Goal: Use online tool/utility: Utilize a website feature to perform a specific function

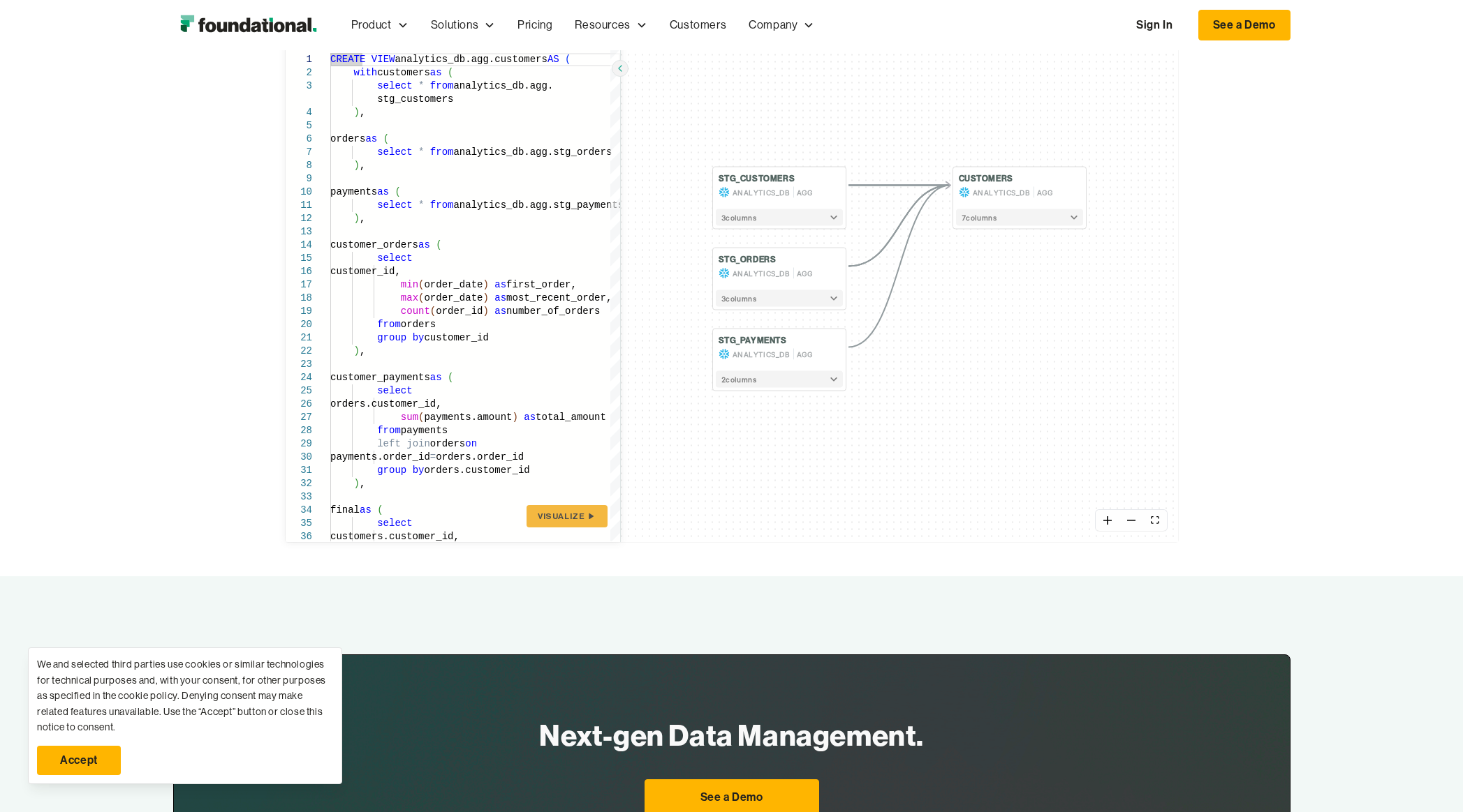
scroll to position [279, 0]
click at [505, 270] on div "CREATE VIEW analytics_db.agg.customers AS ( with customers as ( select * from a…" at bounding box center [475, 395] width 289 height 700
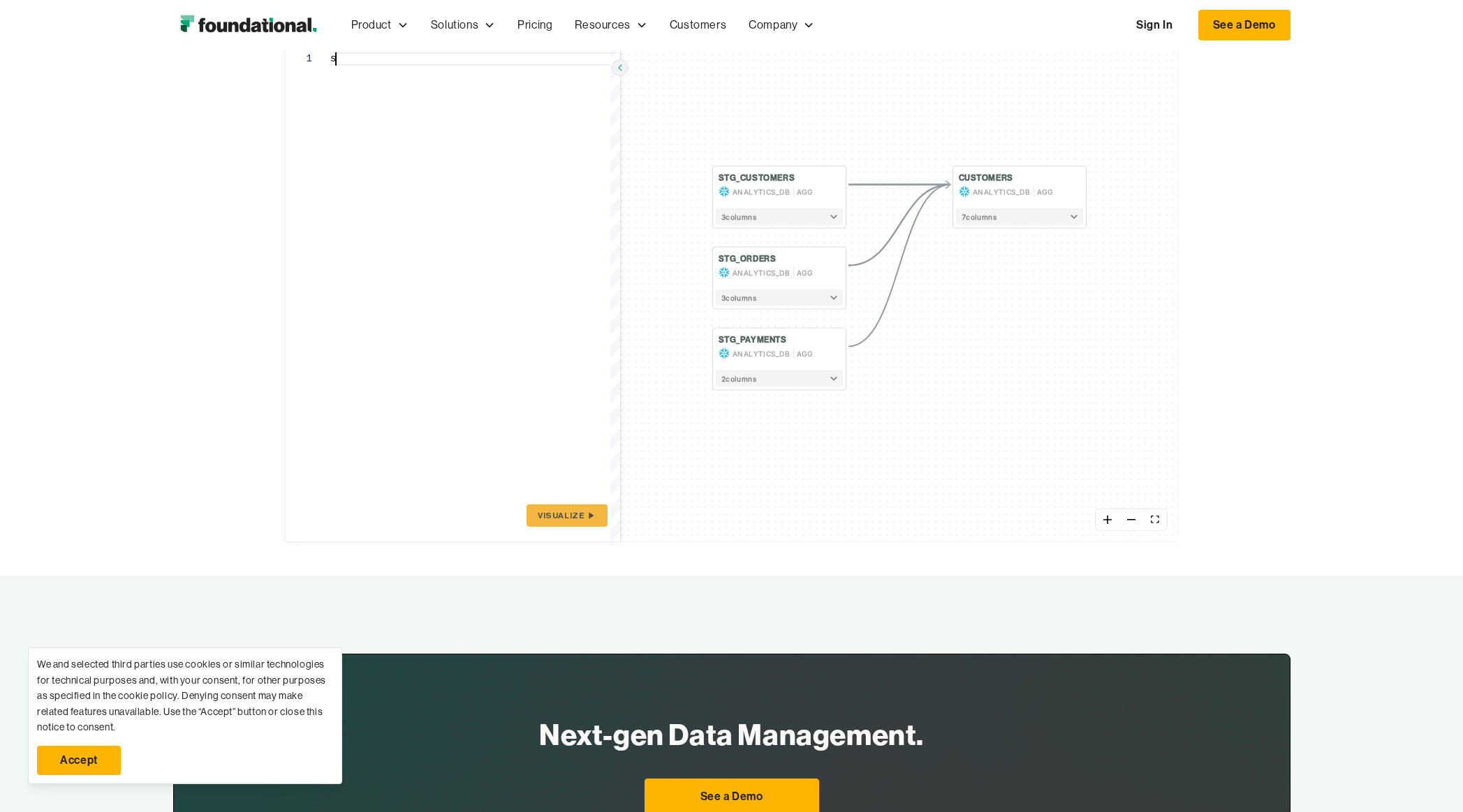
scroll to position [1, 0]
type textarea "*"
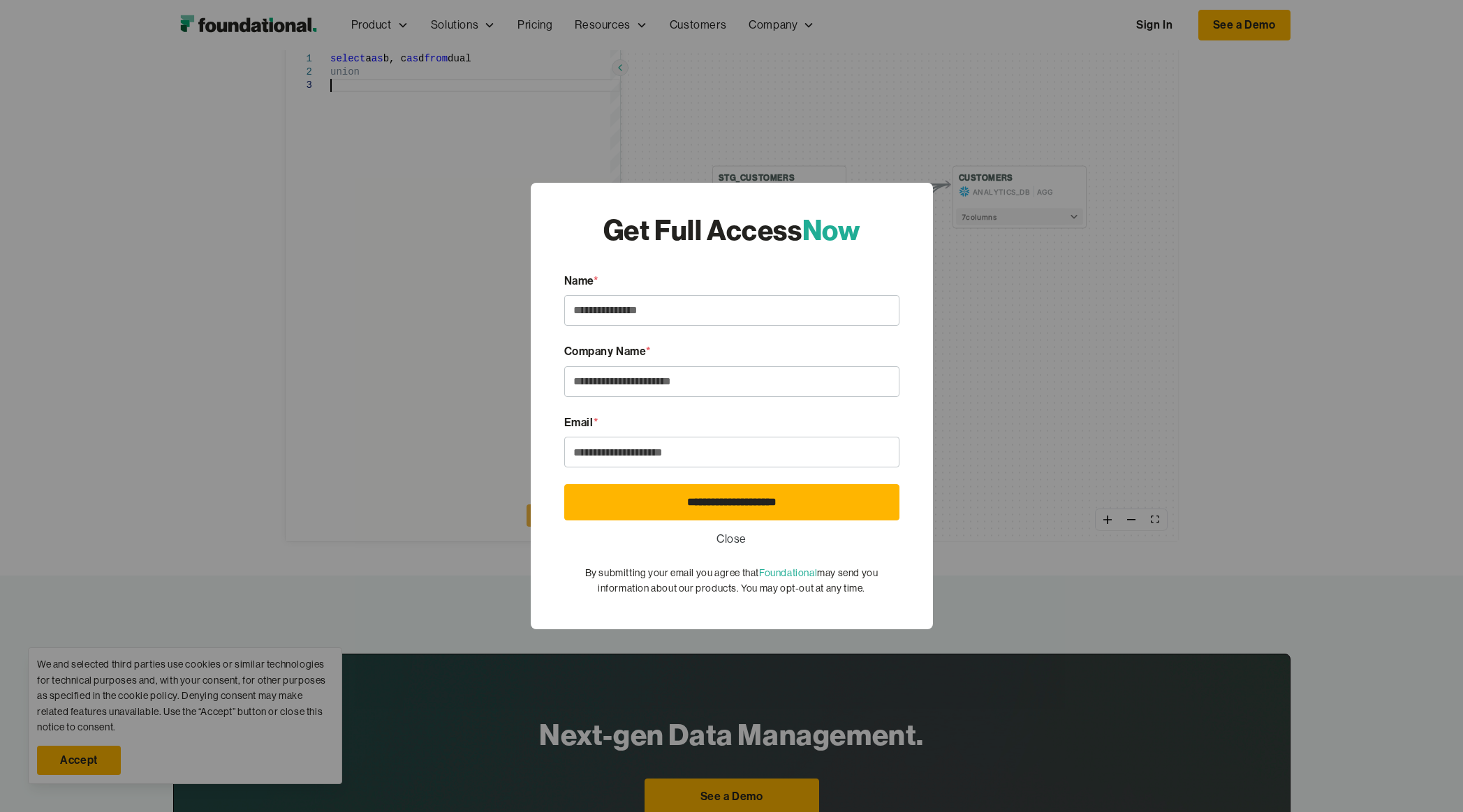
scroll to position [27, 0]
click at [743, 538] on link "Close" at bounding box center [731, 539] width 30 height 18
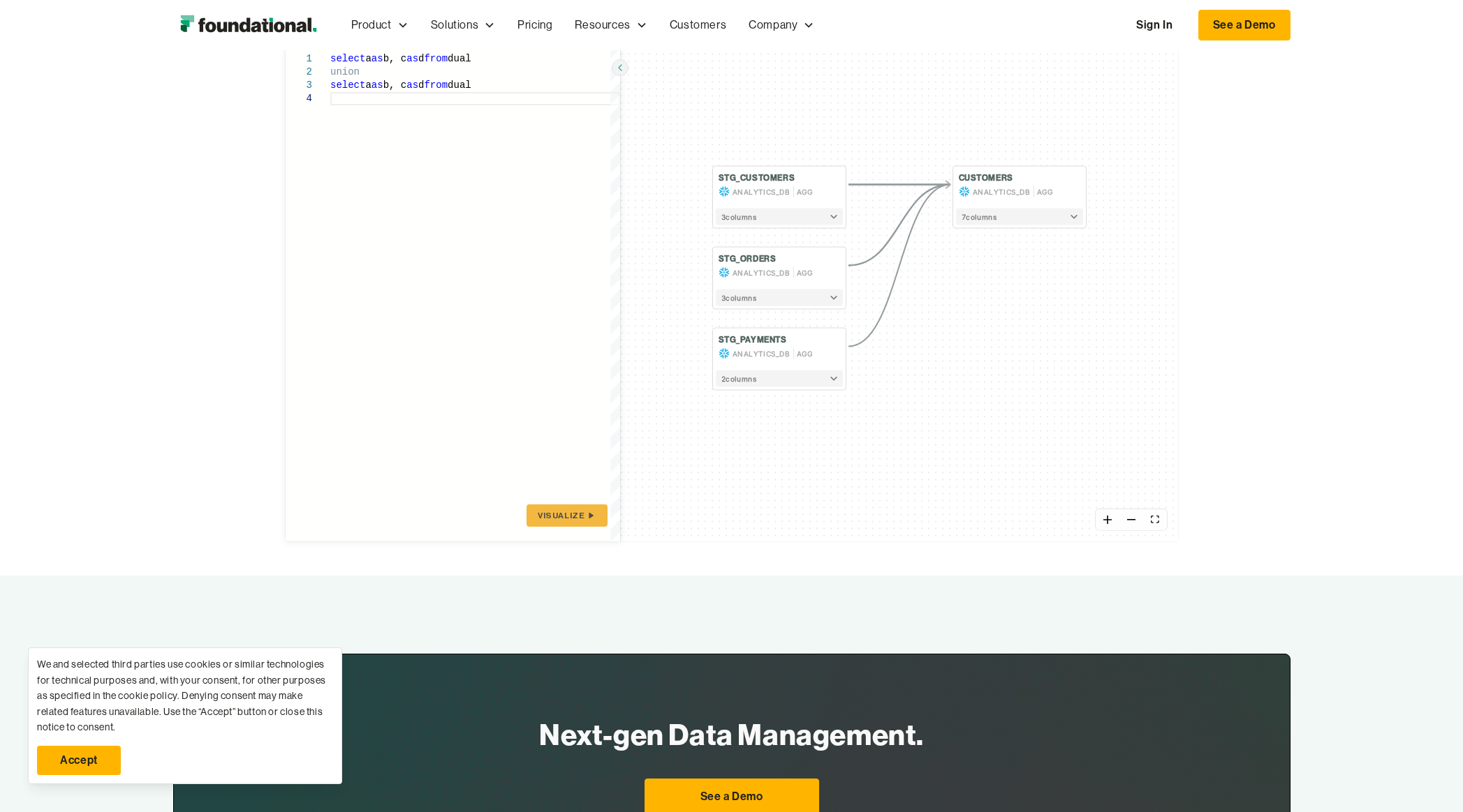
click at [567, 519] on span "Visualize" at bounding box center [561, 515] width 47 height 11
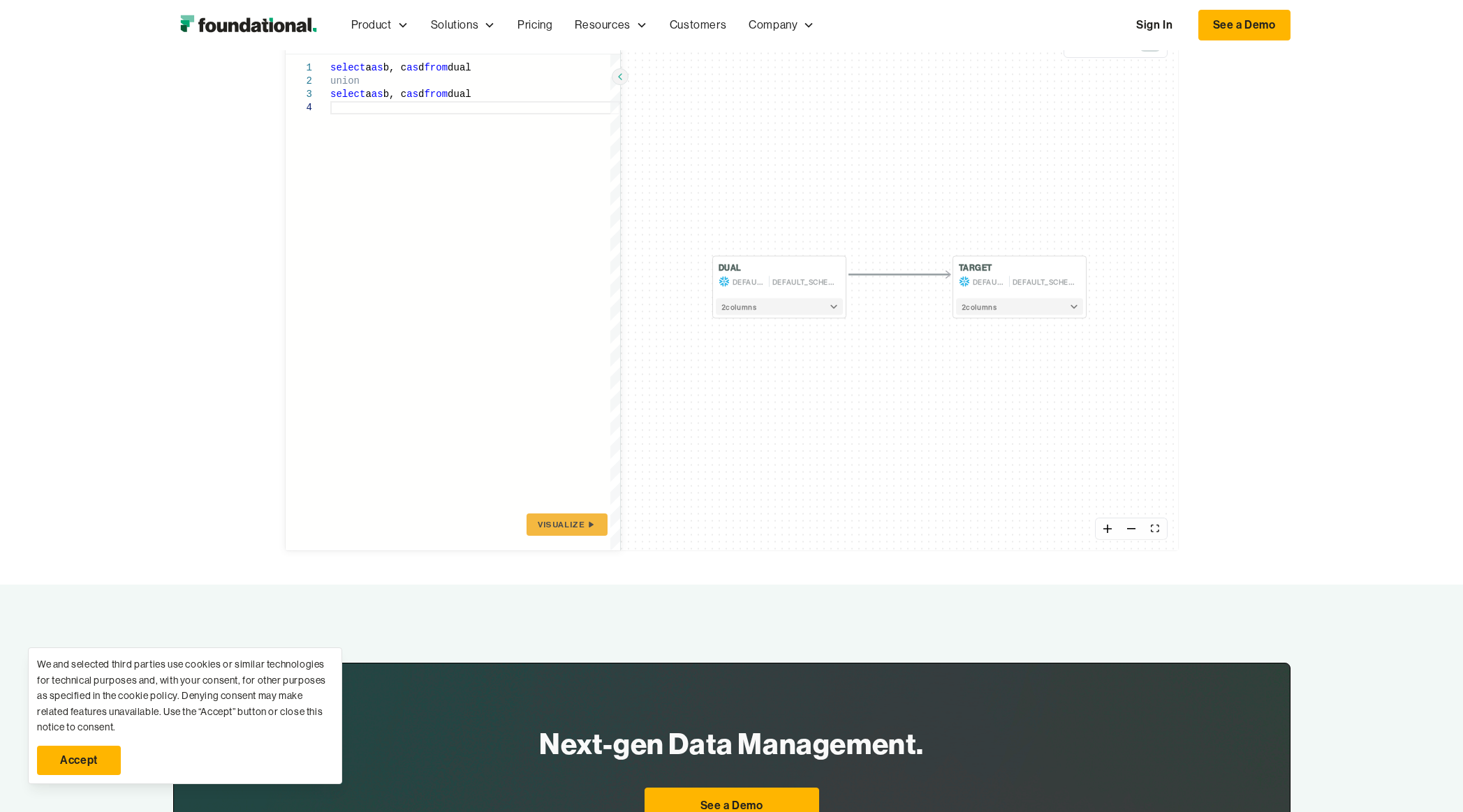
scroll to position [139, 0]
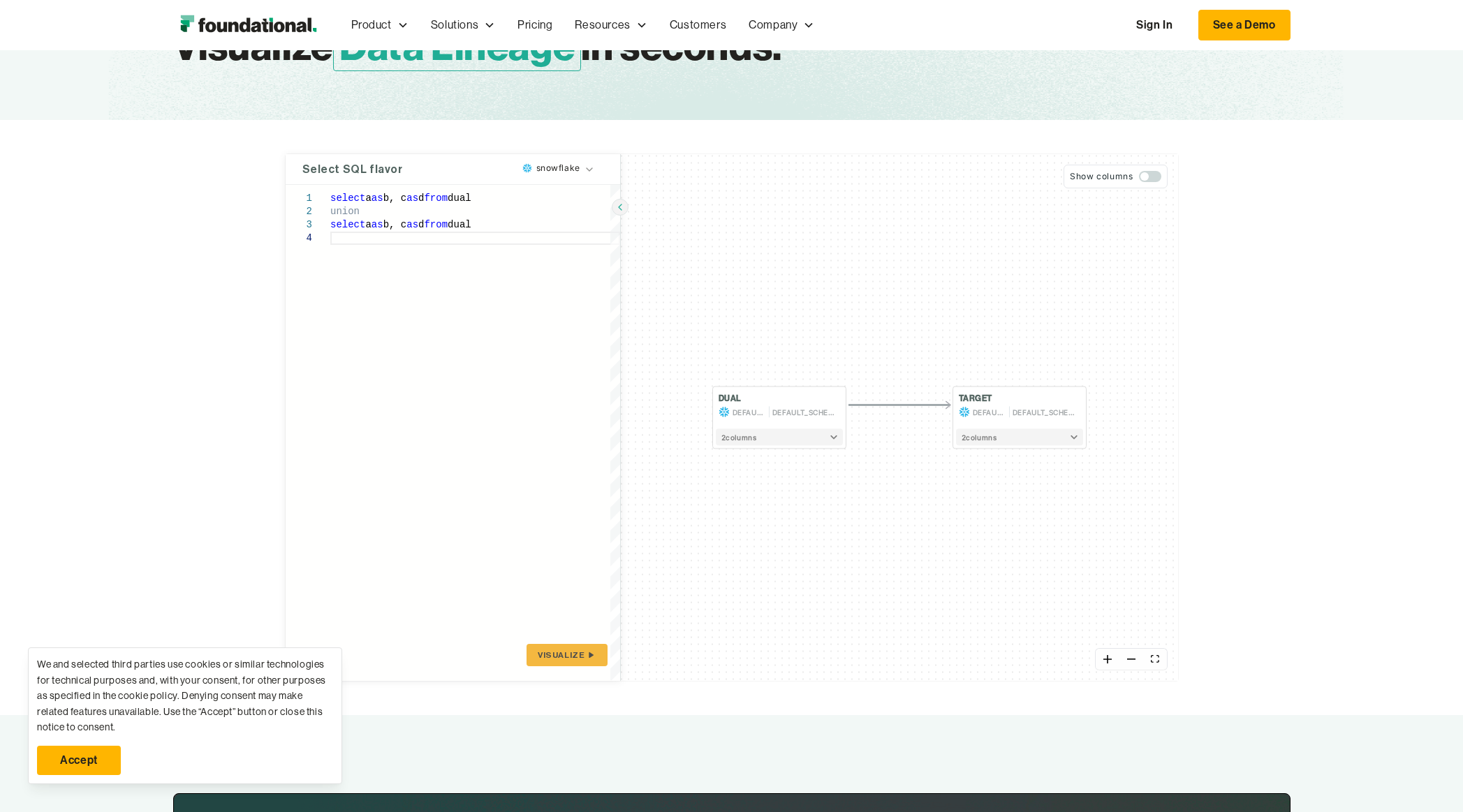
click at [1154, 187] on button "Show columns" at bounding box center [1115, 176] width 104 height 24
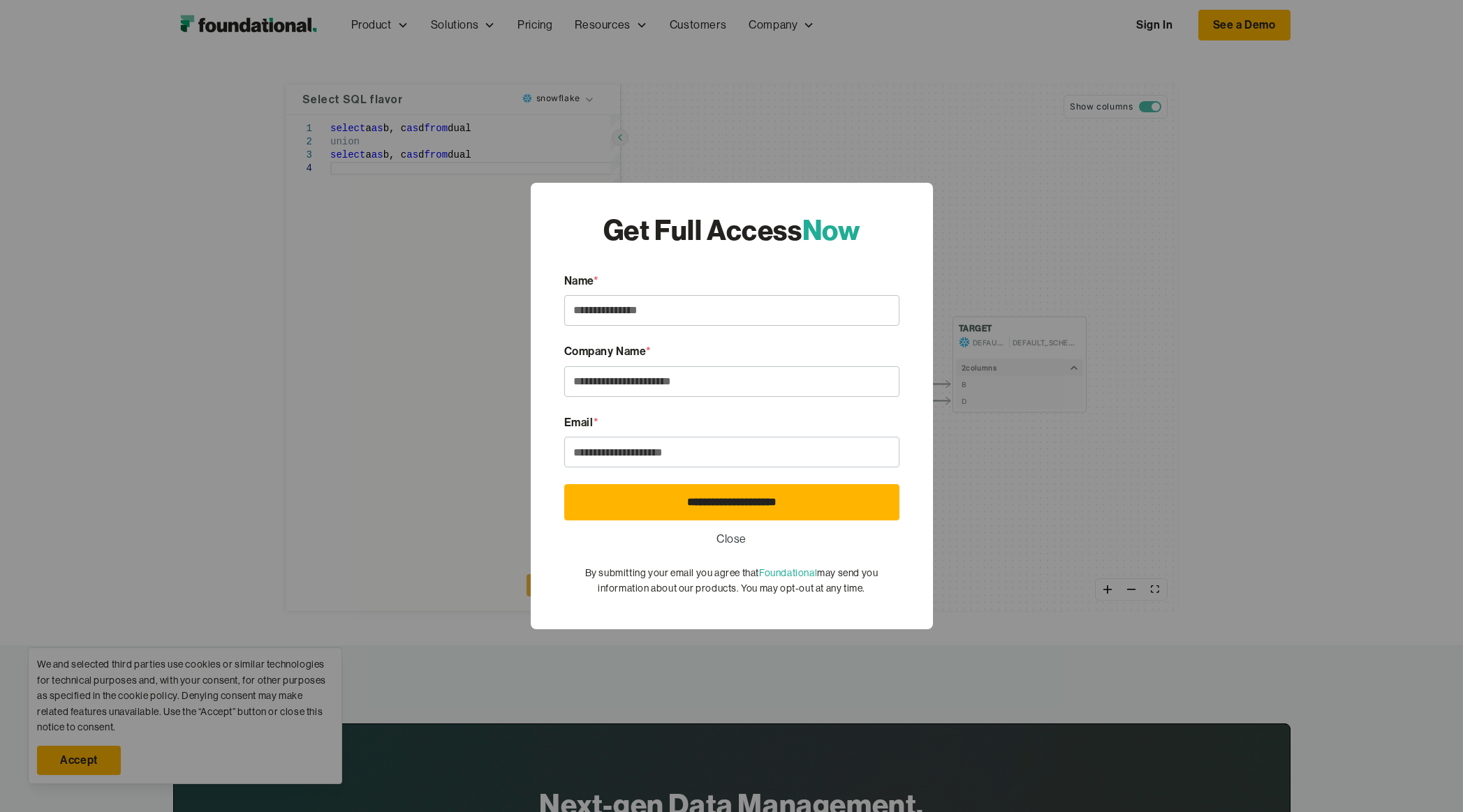
click at [740, 537] on link "Close" at bounding box center [731, 539] width 30 height 18
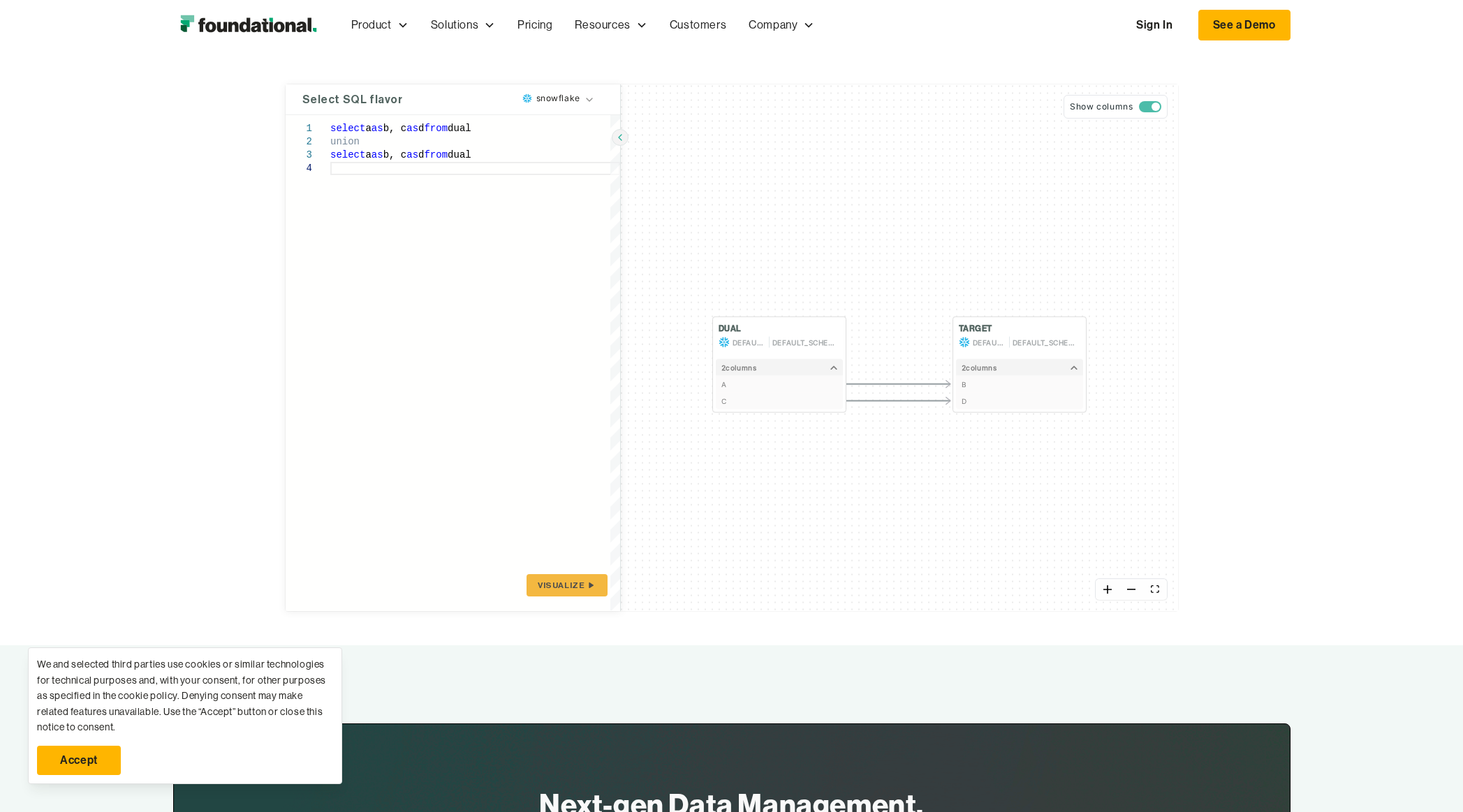
click at [417, 133] on div "select a as b, c as d from dual union select a as b, c as d from dual" at bounding box center [475, 363] width 289 height 495
click at [444, 133] on div "select a as b, c as d from dual union select a as b, c as d from dual" at bounding box center [475, 363] width 289 height 495
click at [577, 584] on span "Visualize" at bounding box center [561, 585] width 47 height 11
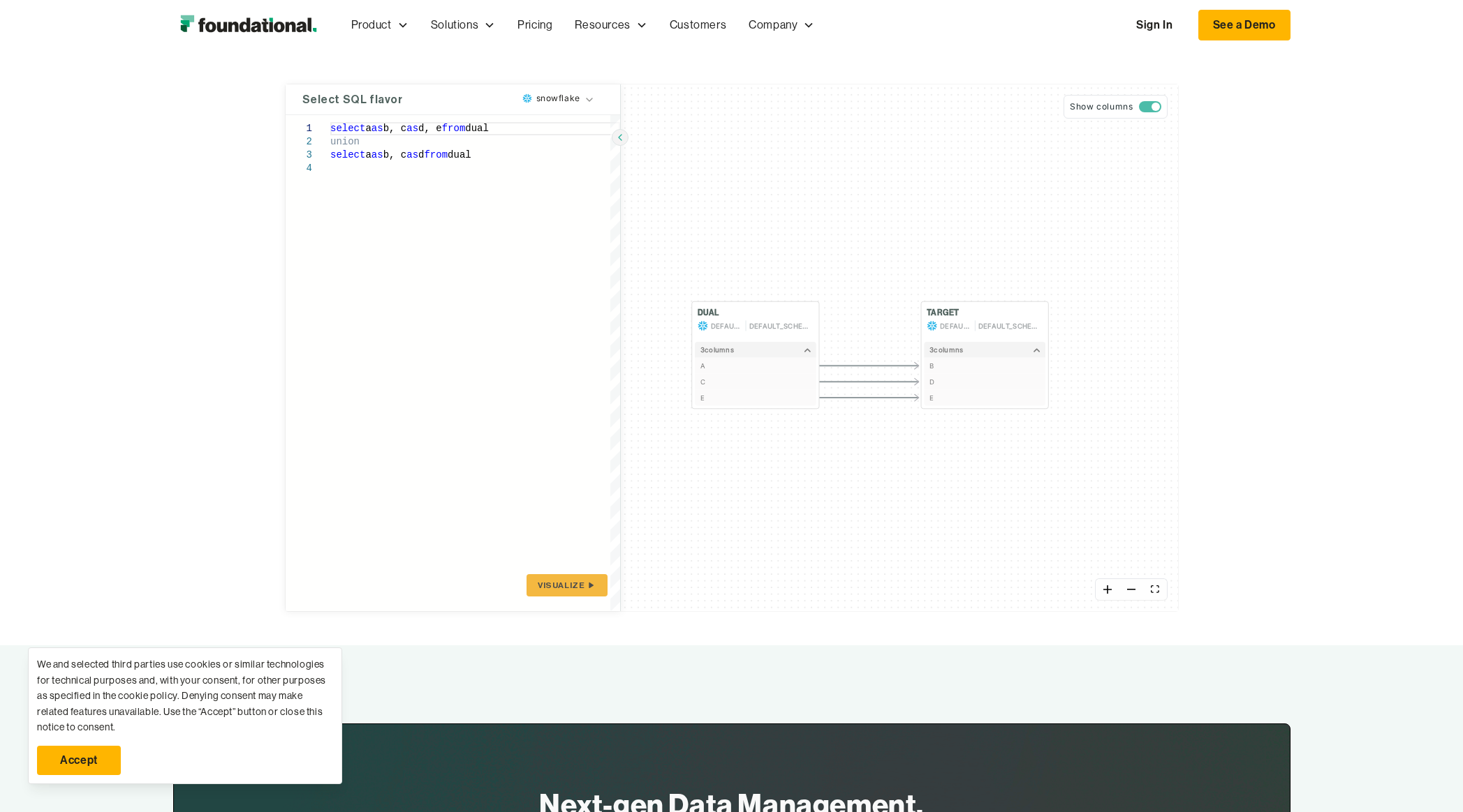
click at [460, 132] on div "select a as b, c as d, e from dual union select a as b, c as d from dual" at bounding box center [475, 363] width 289 height 495
click at [568, 590] on span "Visualize" at bounding box center [561, 585] width 47 height 11
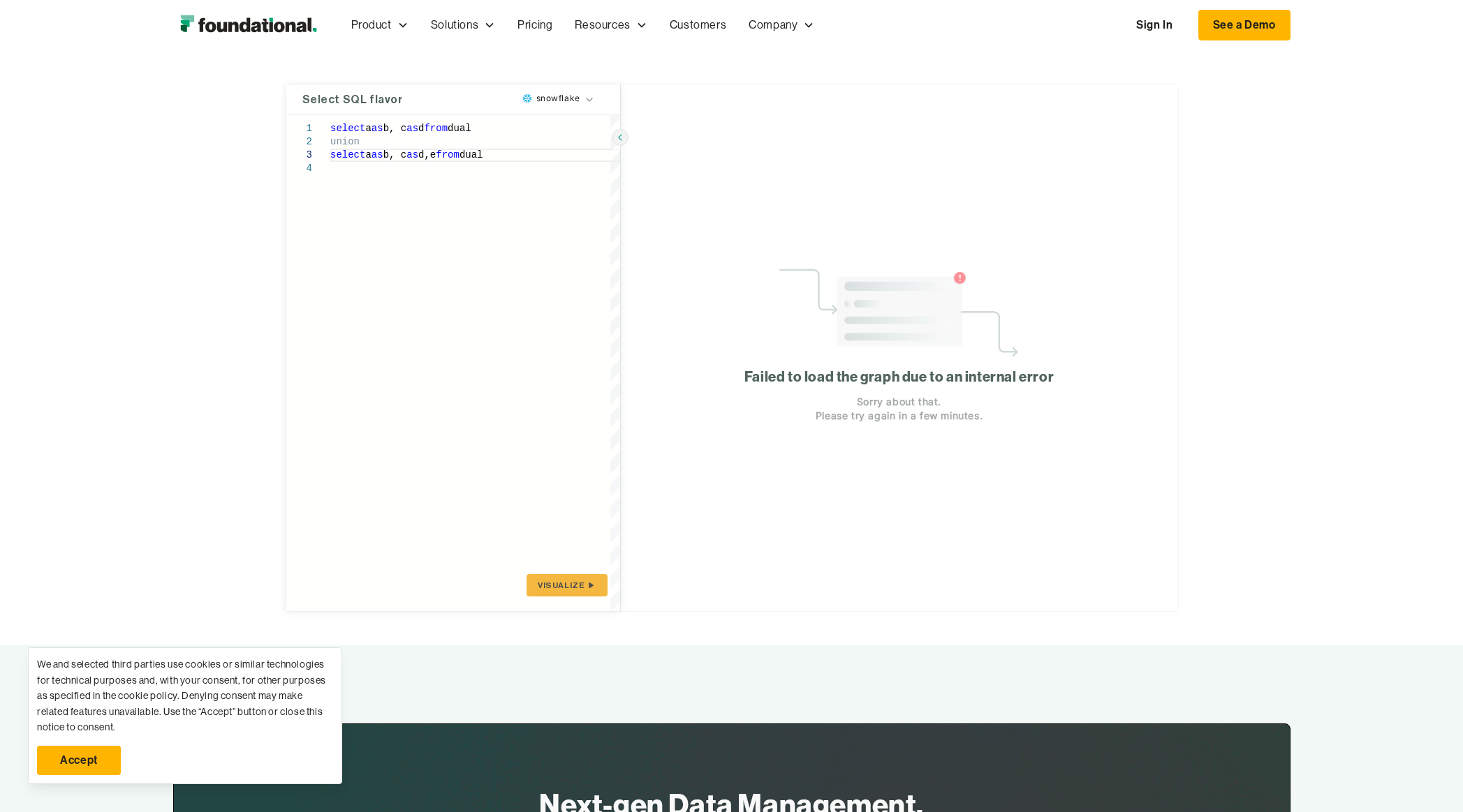
click at [568, 587] on span "Visualize" at bounding box center [561, 585] width 47 height 11
click at [569, 583] on span "Visualize" at bounding box center [561, 585] width 47 height 11
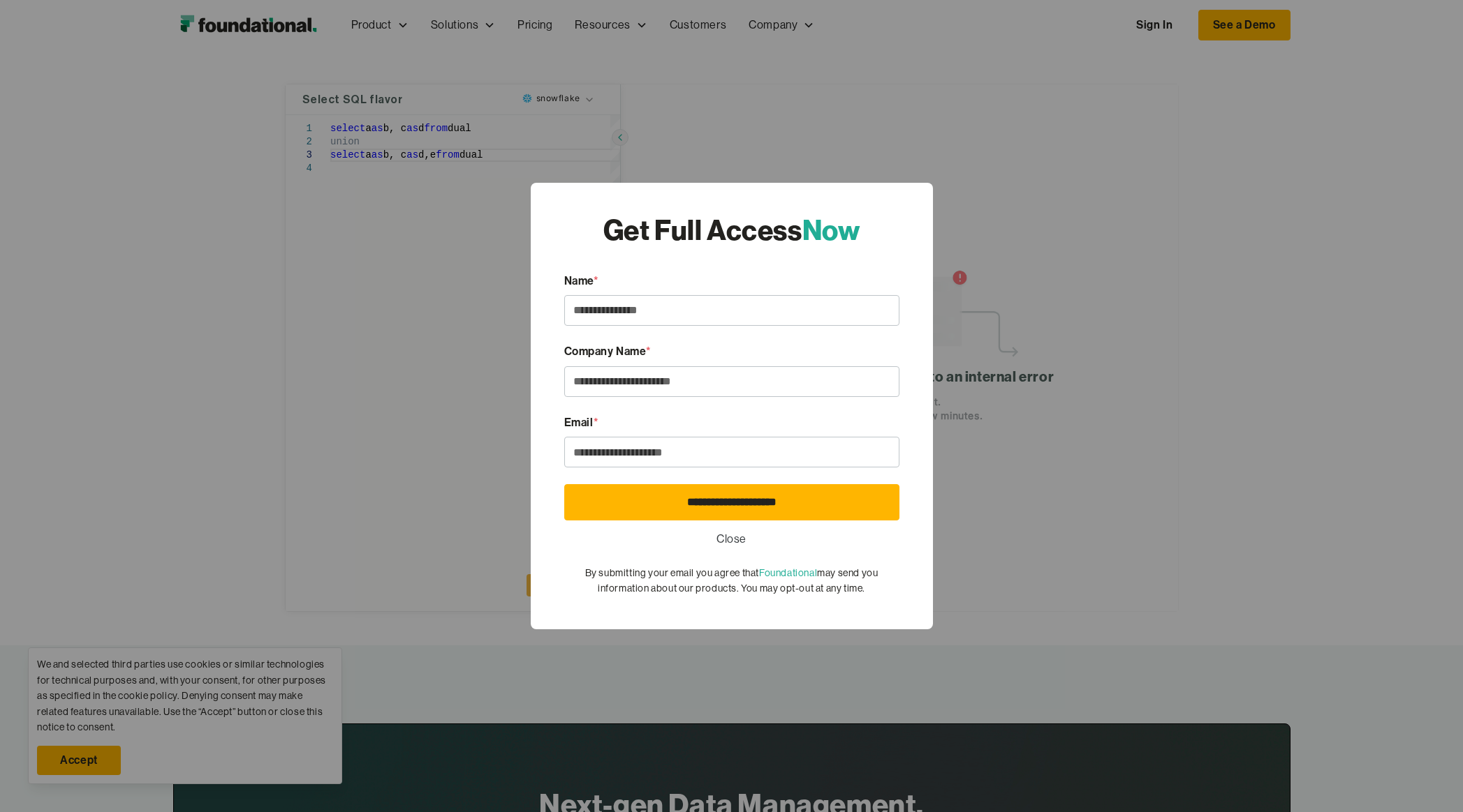
click at [729, 536] on link "Close" at bounding box center [731, 539] width 30 height 18
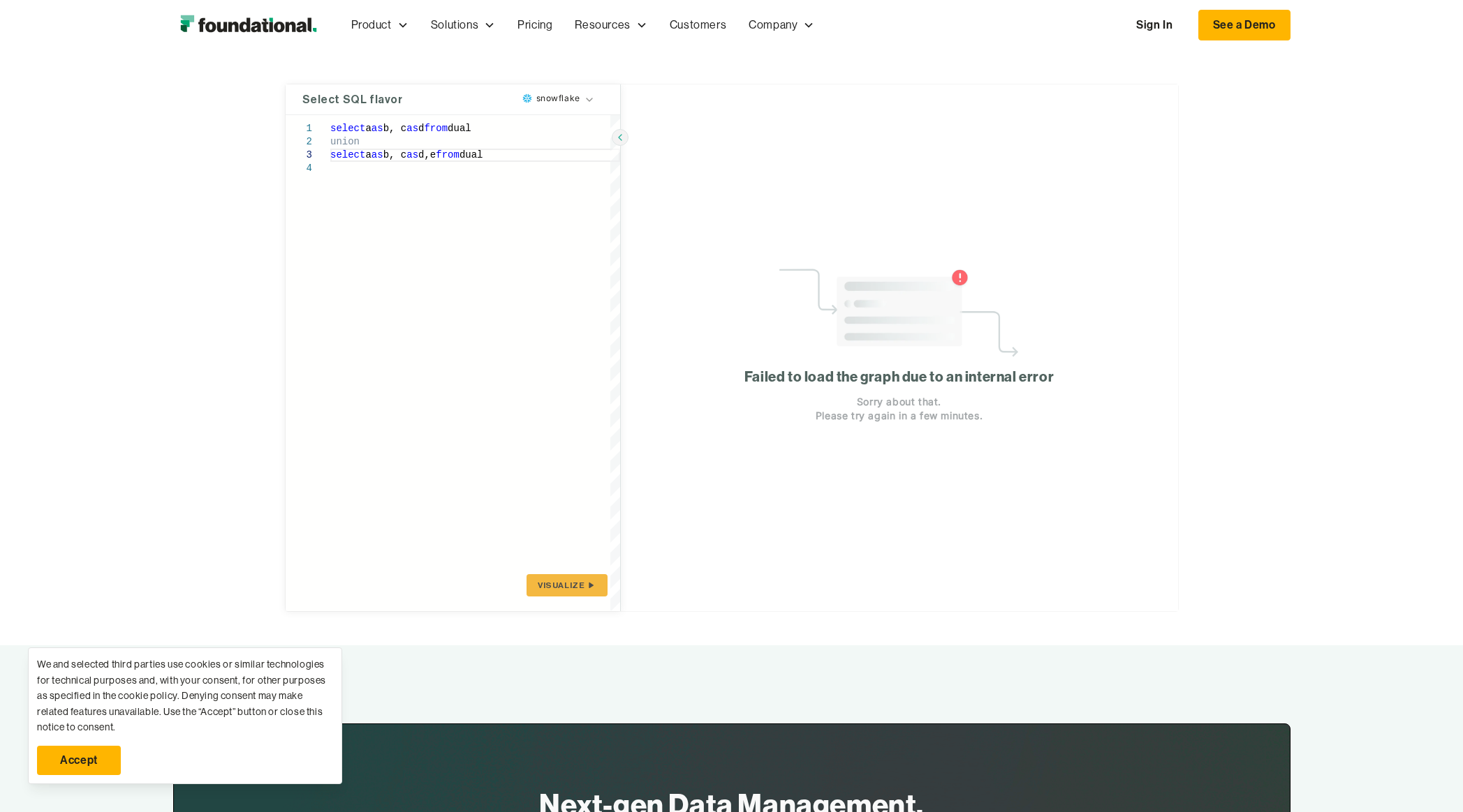
click at [590, 587] on icon "submit" at bounding box center [592, 584] width 5 height 6
click at [443, 126] on div "select a as b, c as d from dual union select a as b, c as d,e from dual" at bounding box center [475, 363] width 289 height 495
click at [574, 590] on span "Visualize" at bounding box center [561, 585] width 47 height 11
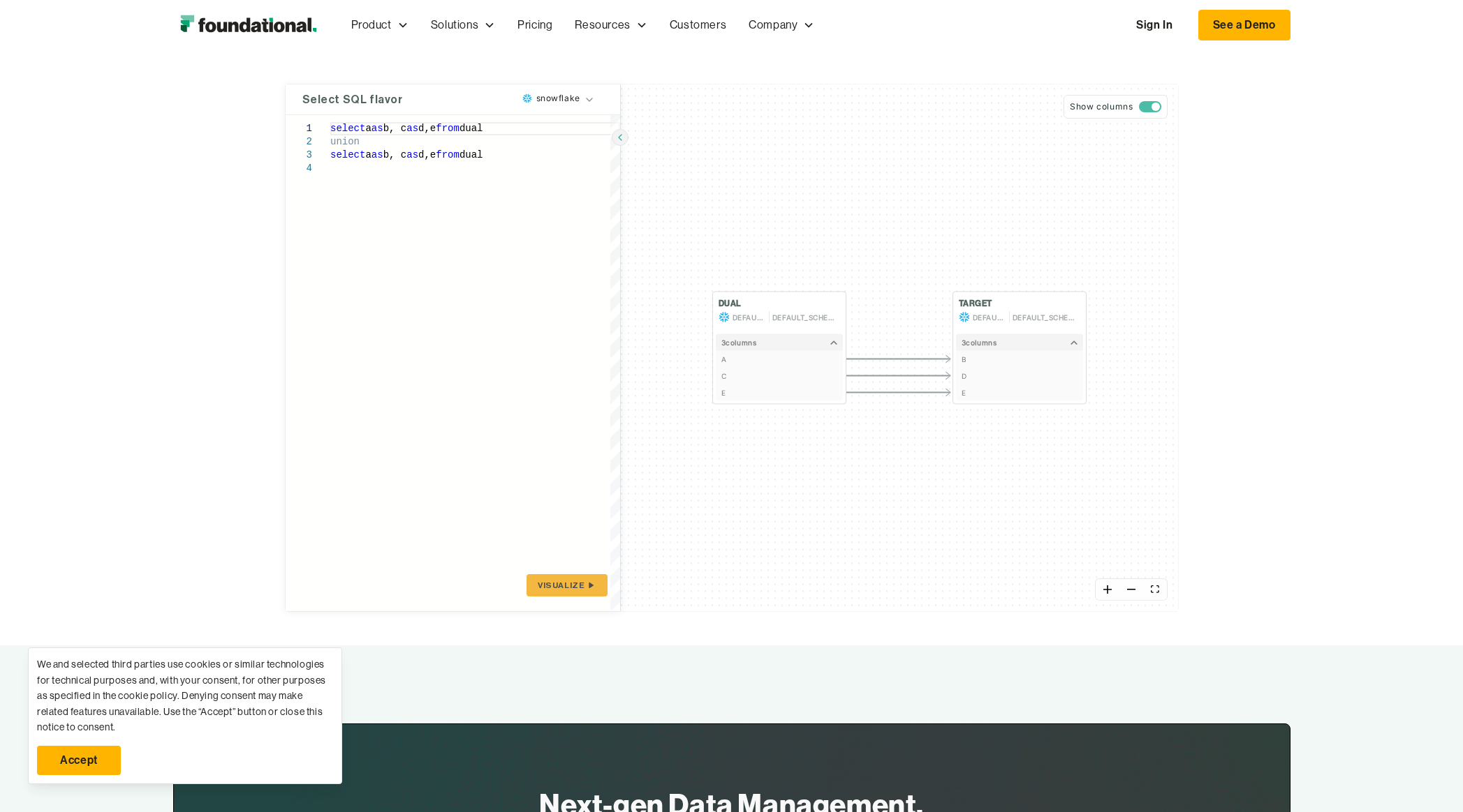
click at [455, 155] on div "select a as b, c as d,e from dual union select a as b, c as d,e from dual" at bounding box center [475, 363] width 289 height 495
click at [557, 589] on span "Visualize" at bounding box center [561, 585] width 47 height 11
click at [455, 129] on div "select a as b, c as d,e from dual union select a as b, c as d from dual" at bounding box center [475, 363] width 289 height 495
click at [571, 584] on span "Visualize" at bounding box center [561, 585] width 47 height 11
click at [1153, 108] on span "button" at bounding box center [1156, 107] width 9 height 9
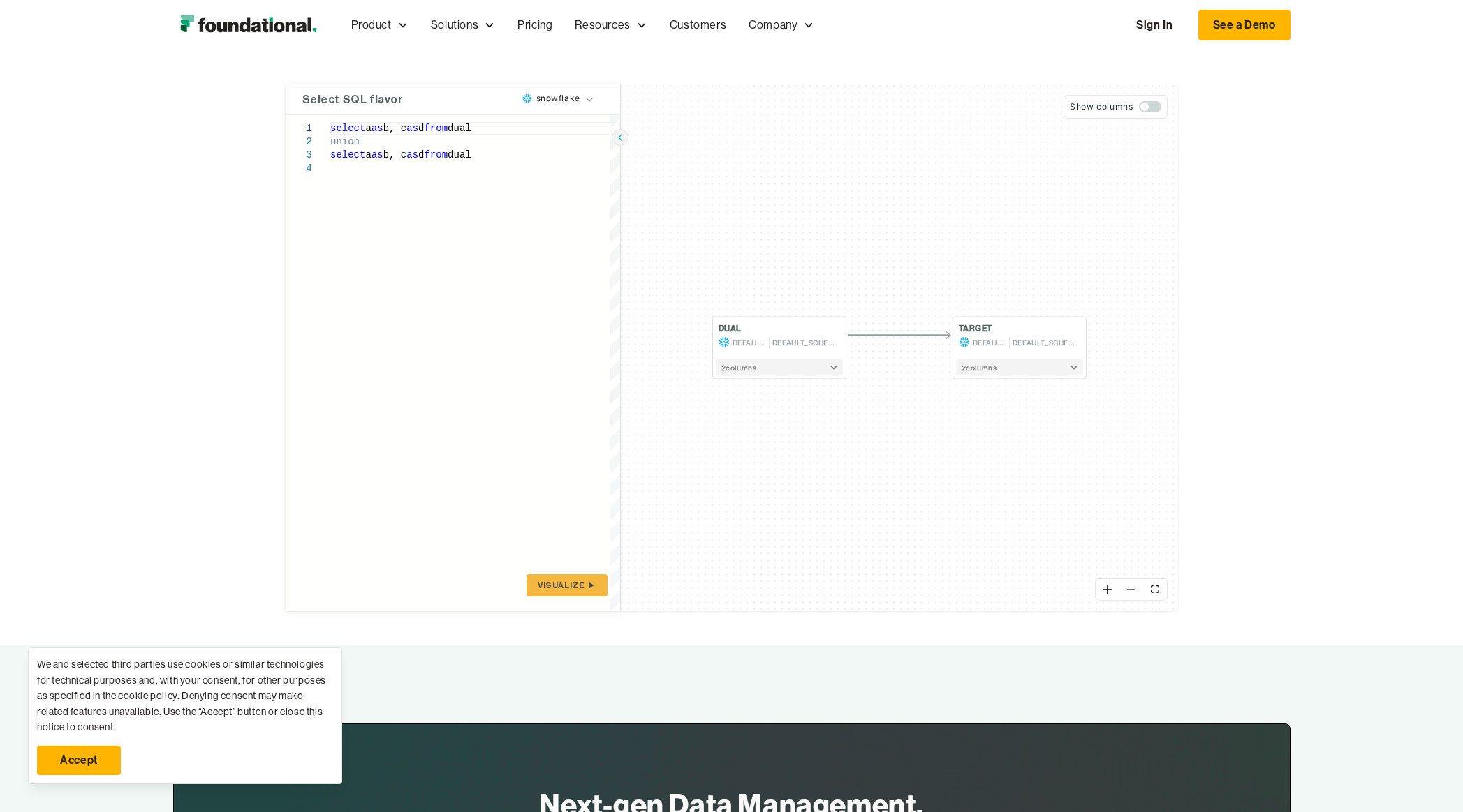
click at [1153, 108] on span "button" at bounding box center [1150, 106] width 22 height 11
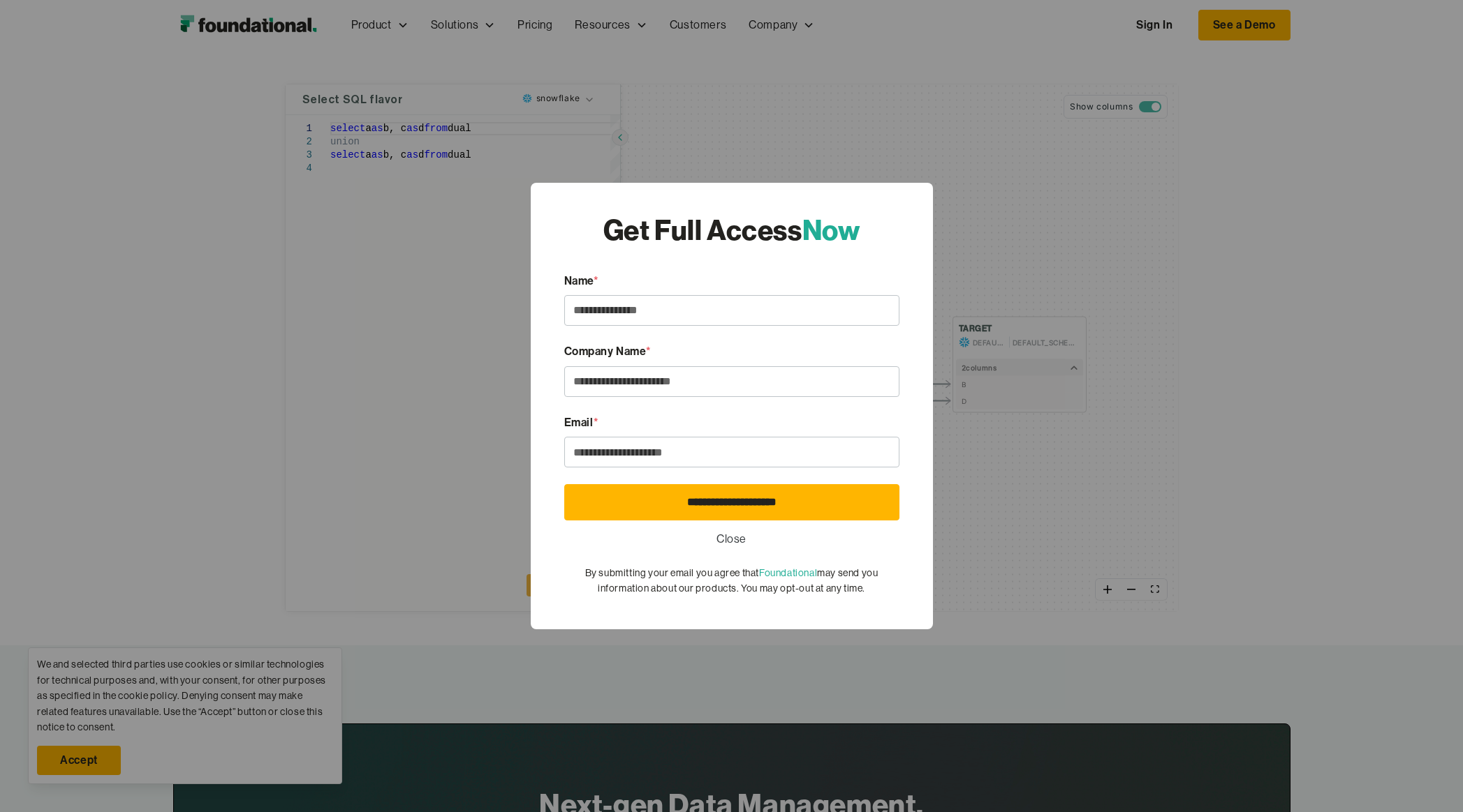
click at [725, 536] on link "Close" at bounding box center [731, 539] width 30 height 18
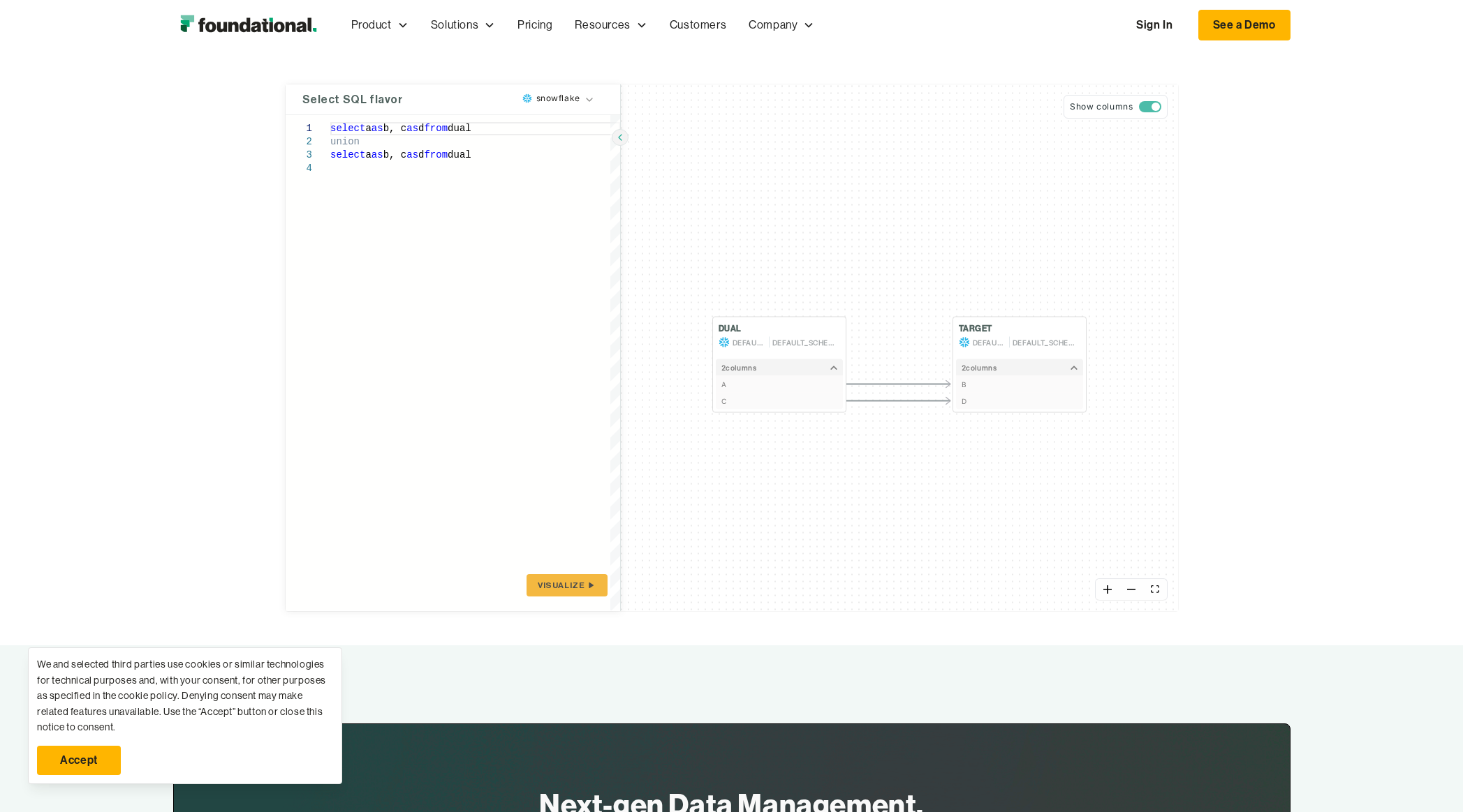
click at [444, 129] on div "select a as b, c as d from dual union select a as b, c as d from dual" at bounding box center [475, 363] width 289 height 495
click at [546, 590] on span "Visualize" at bounding box center [561, 585] width 47 height 11
click at [837, 372] on button "3 column s" at bounding box center [779, 368] width 127 height 17
click at [1075, 375] on button "3 column s" at bounding box center [1020, 368] width 127 height 17
click at [393, 149] on div "select a as b, c as d, e from dual union select a as b, c as d from dual" at bounding box center [475, 363] width 289 height 495
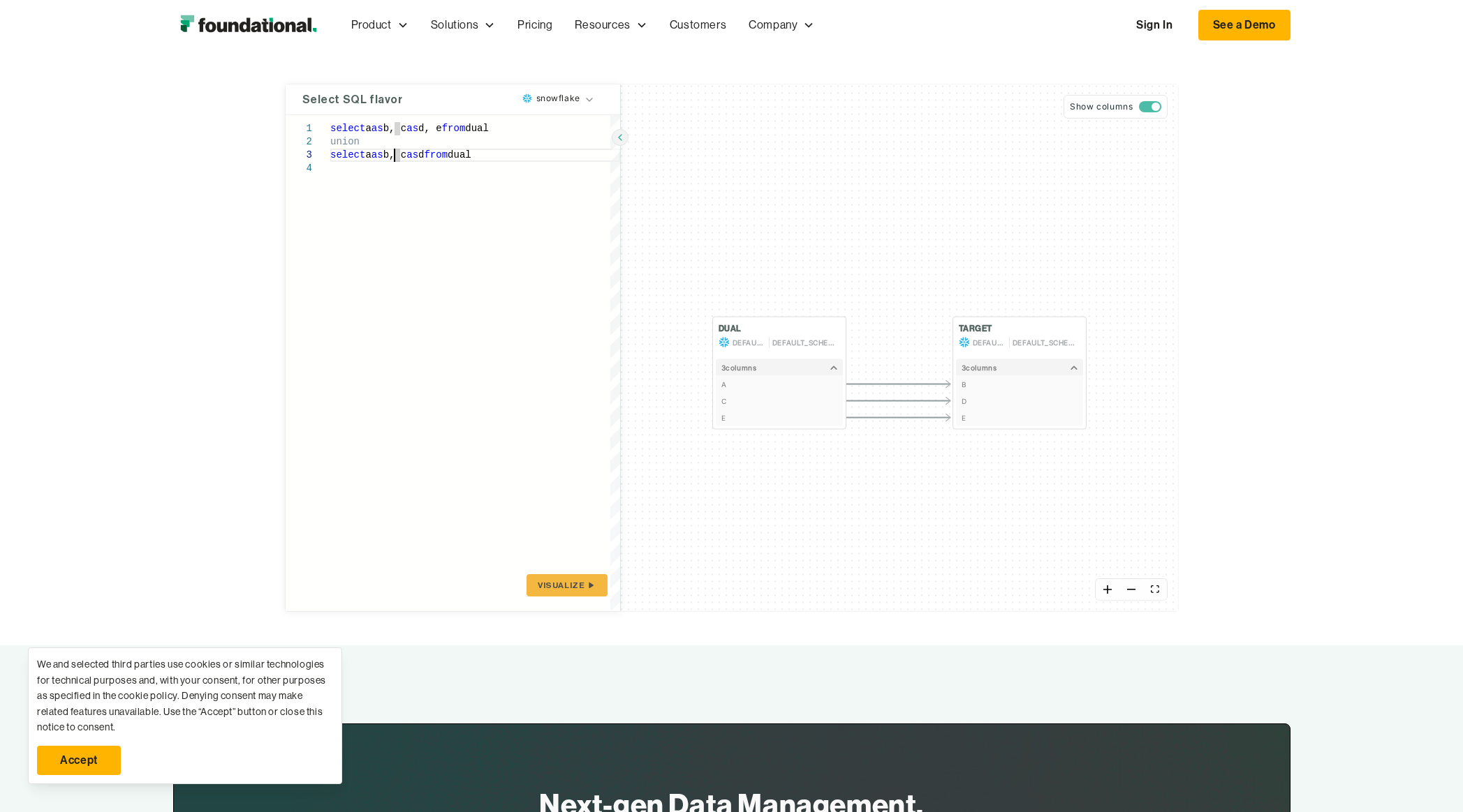
click at [376, 140] on div "select a as b, c as d, e from dual union select a as b, c as d from dual" at bounding box center [475, 363] width 289 height 495
click at [563, 591] on button "Visualize" at bounding box center [567, 585] width 80 height 22
click at [564, 590] on span "Visualize" at bounding box center [561, 585] width 47 height 11
click at [445, 158] on div "select a as b, c as d, e from dual union all select a as b, c as d from dual" at bounding box center [475, 363] width 289 height 495
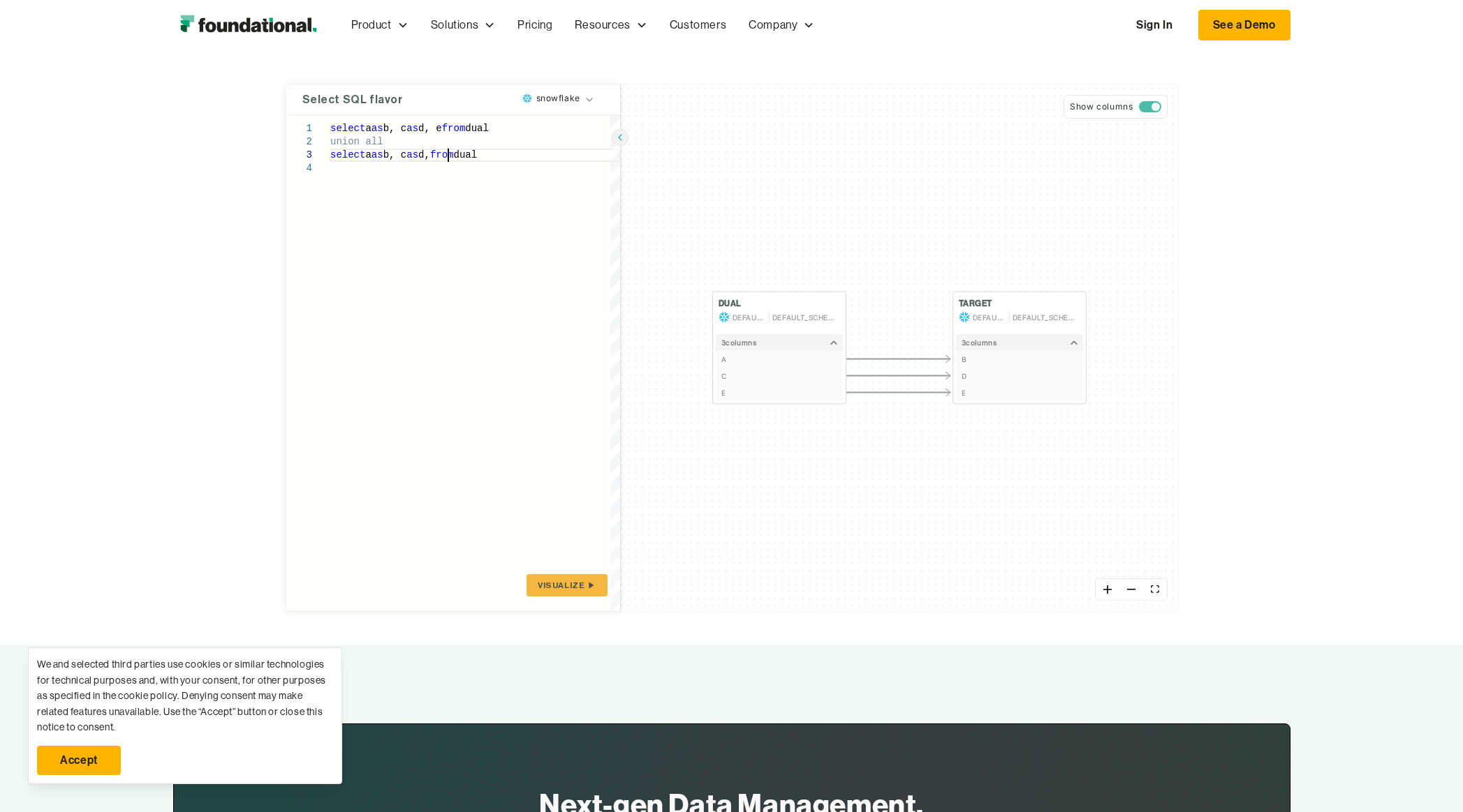
scroll to position [27, 0]
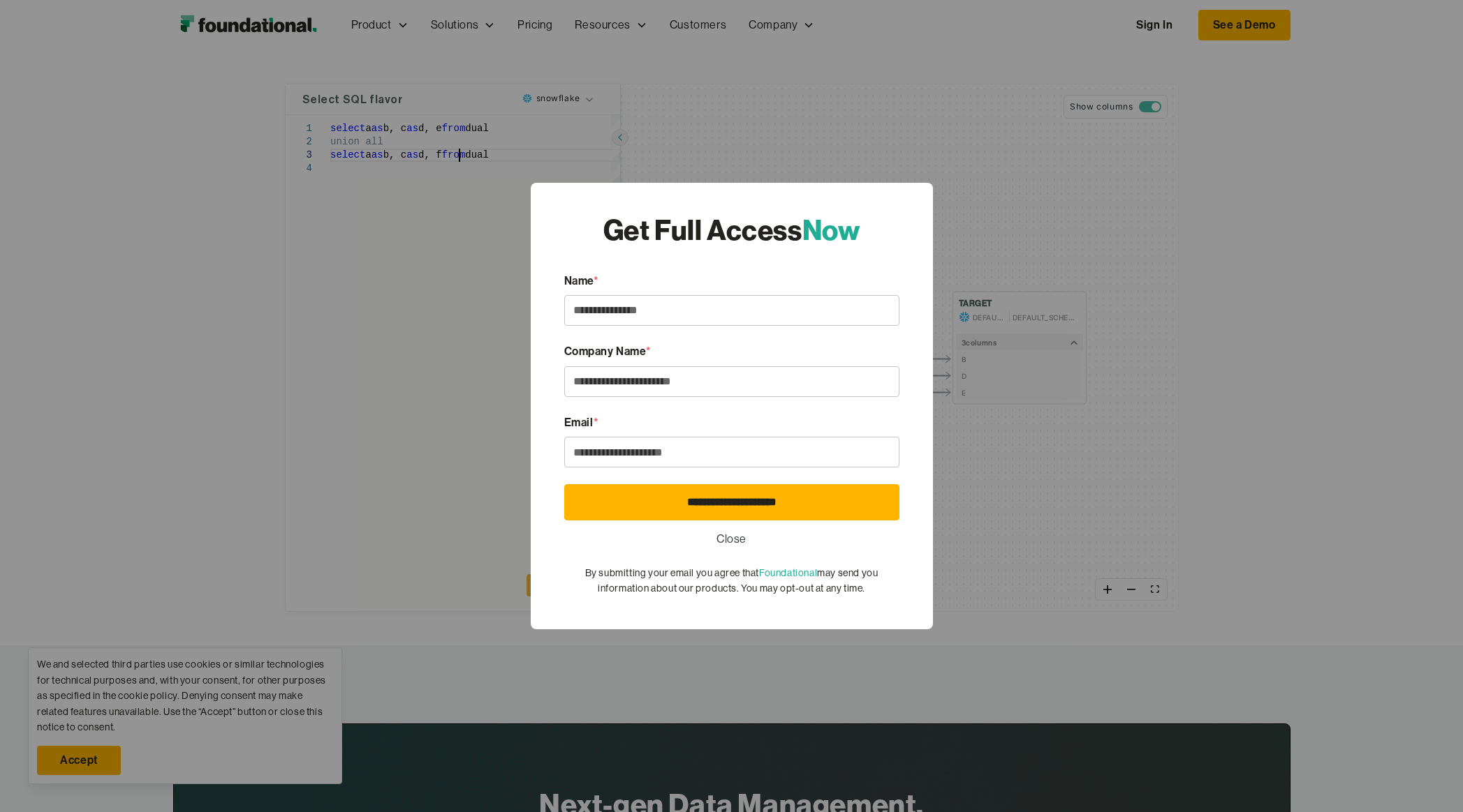
click at [719, 538] on link "Close" at bounding box center [731, 539] width 30 height 18
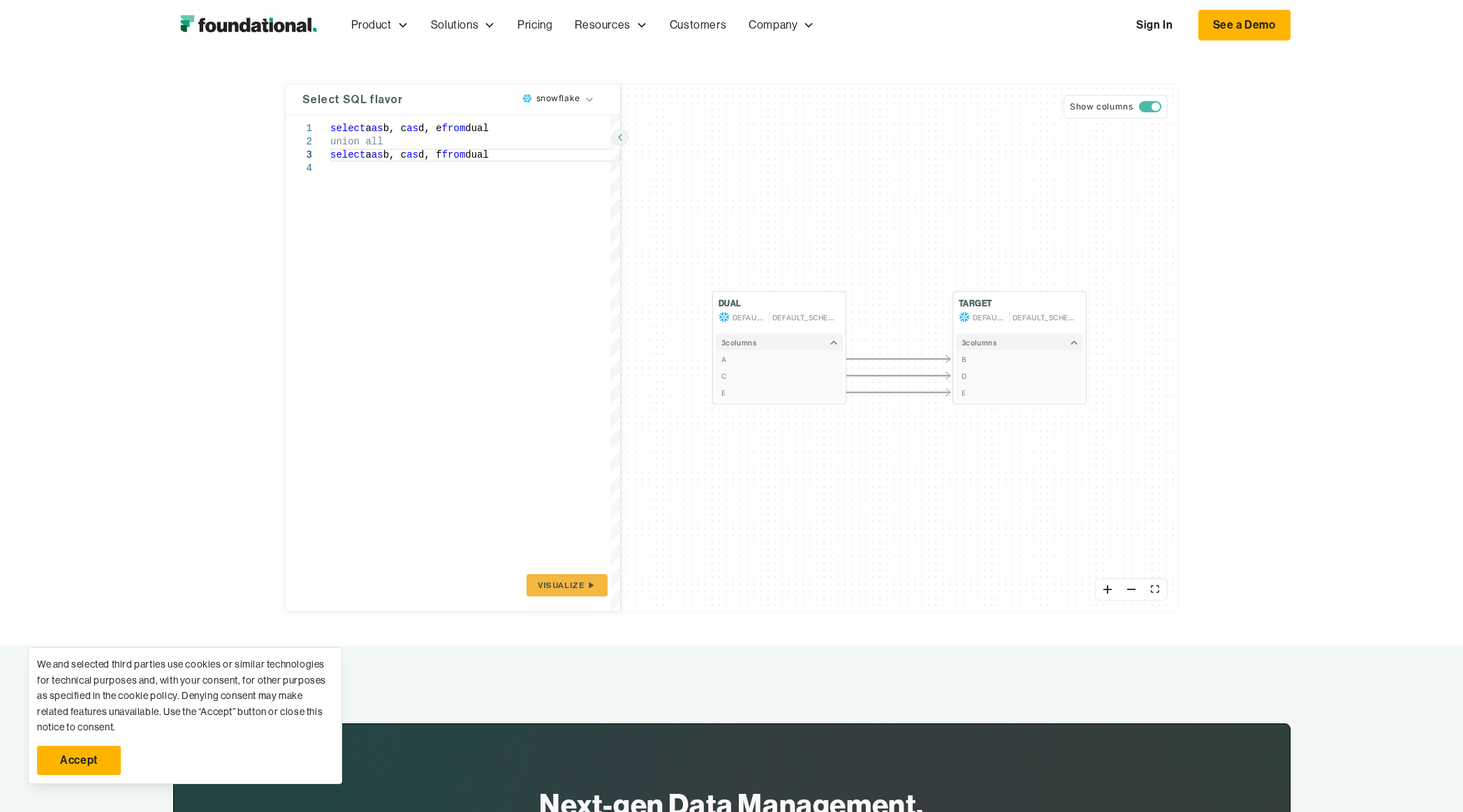
click at [547, 589] on span "Visualize" at bounding box center [561, 585] width 47 height 11
click at [509, 131] on div "select a as b, c as d, e from dual union all select a as b, c as d, f from dual" at bounding box center [475, 363] width 289 height 495
click at [569, 580] on span "Visualize" at bounding box center [561, 585] width 47 height 11
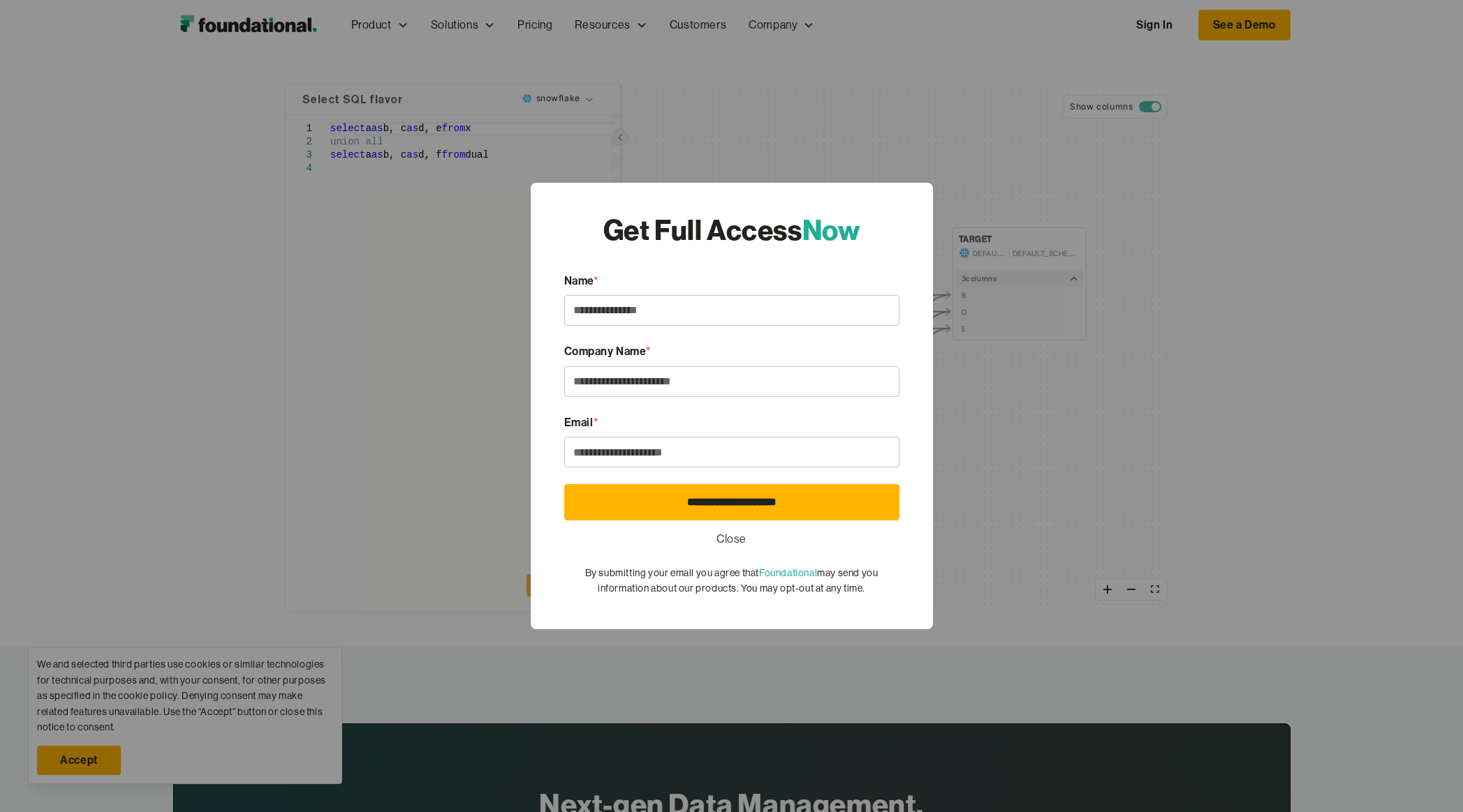
click at [706, 545] on form "**********" at bounding box center [731, 434] width 335 height 324
click at [729, 537] on link "Close" at bounding box center [731, 539] width 30 height 18
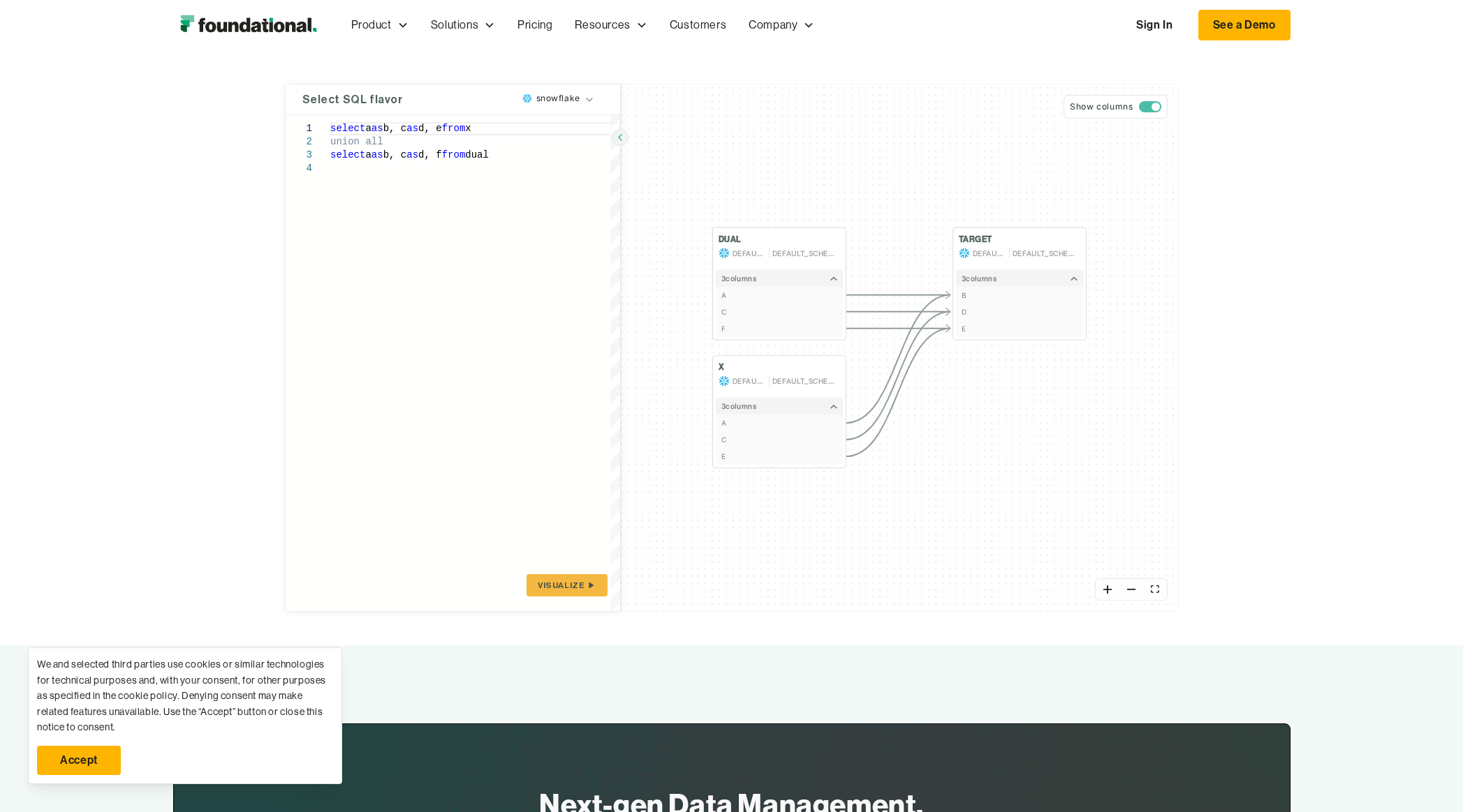
click at [458, 158] on div "select a as b, c as d, e from x union all select a as b, c as d, f from dual" at bounding box center [475, 363] width 289 height 495
click at [458, 132] on div "select a as b, c as d, e from x union all select a as b, c as d, f from dual" at bounding box center [475, 363] width 289 height 495
type textarea "**********"
click at [568, 581] on span "Visualize" at bounding box center [561, 585] width 47 height 11
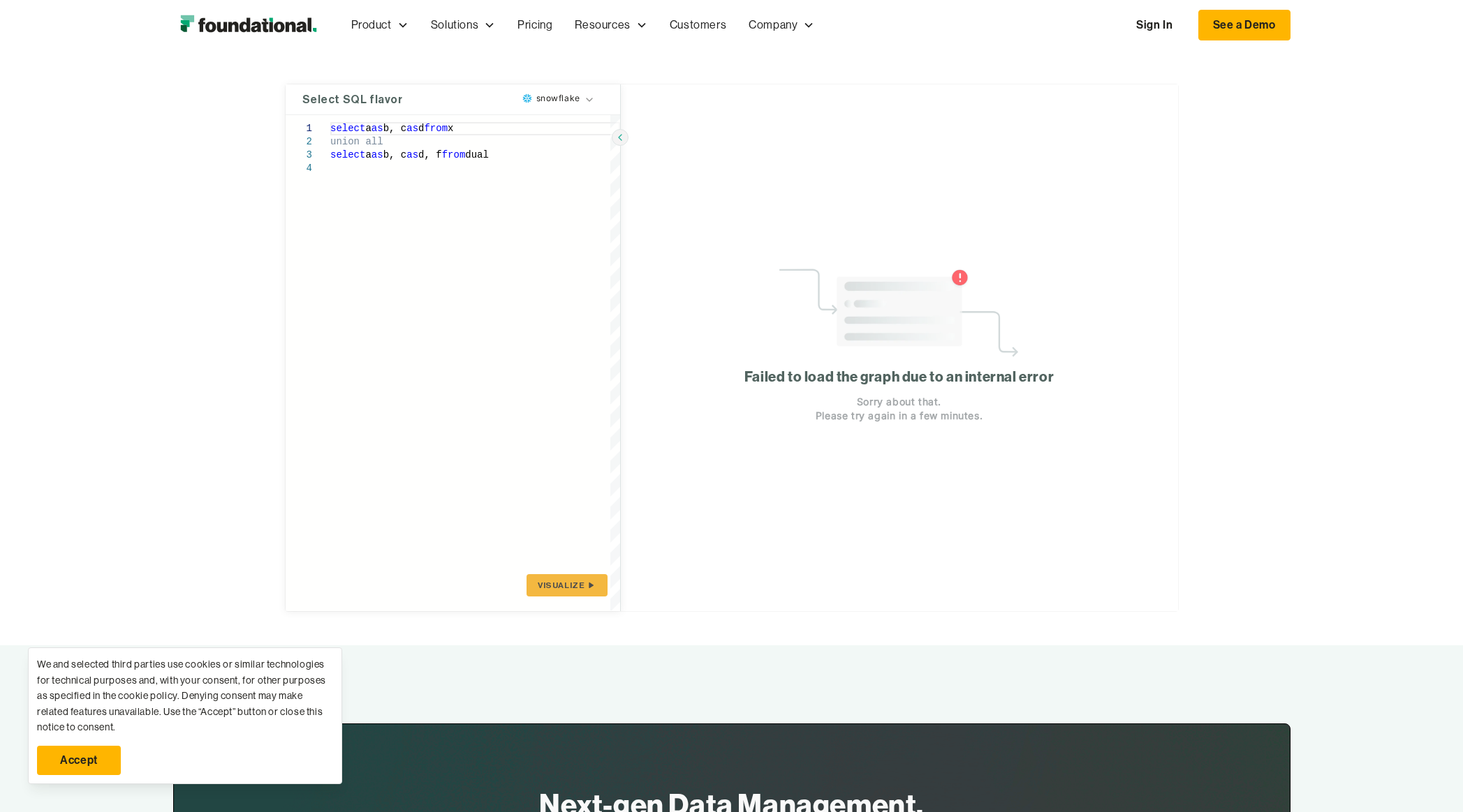
click at [568, 581] on span "Visualize" at bounding box center [561, 585] width 47 height 11
